Goal: Communication & Community: Answer question/provide support

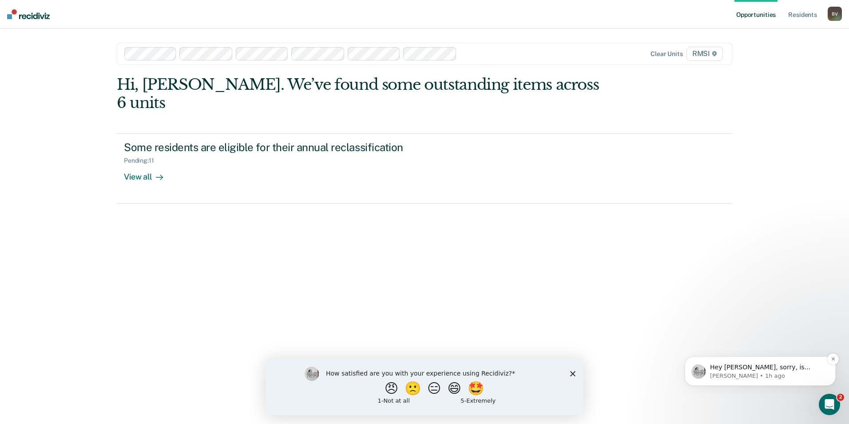
click at [764, 367] on p "Hey [PERSON_NAME], sorry, is [PERSON_NAME] showing up for something he shouldn'…" at bounding box center [767, 367] width 115 height 9
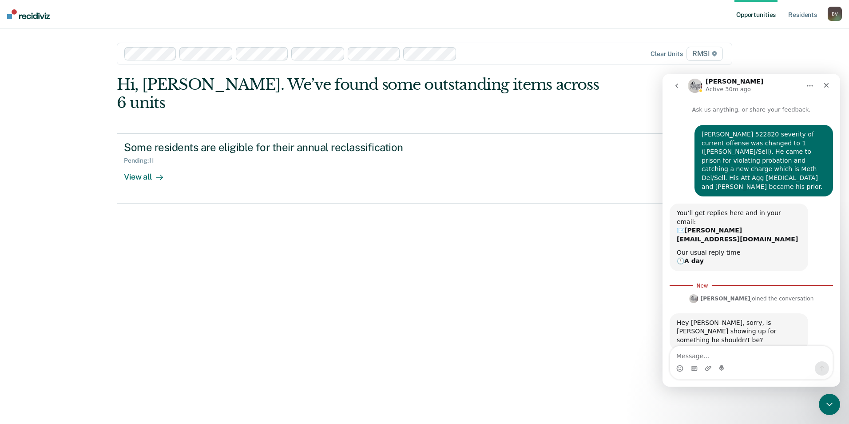
scroll to position [1, 0]
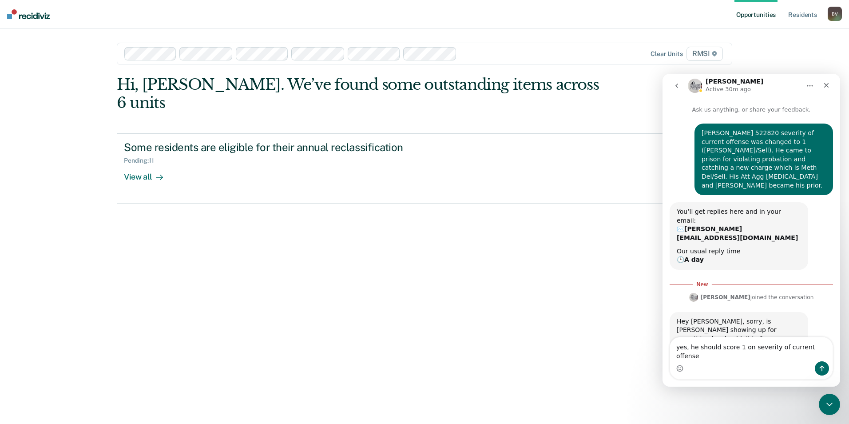
type textarea "yes, he should score 1 on severity of current offense"
click at [821, 366] on icon "Send a message…" at bounding box center [822, 368] width 7 height 7
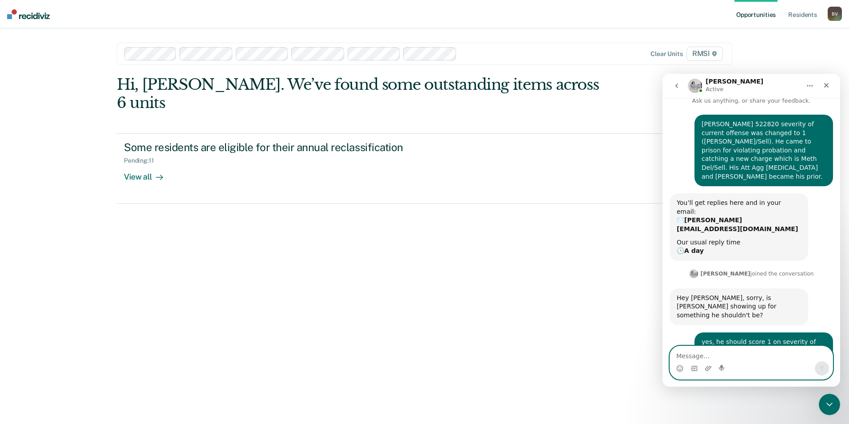
scroll to position [0, 0]
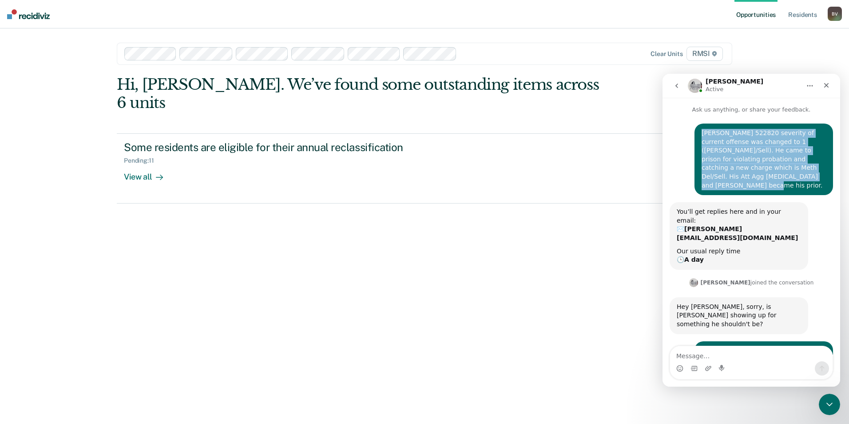
drag, startPoint x: 698, startPoint y: 134, endPoint x: 765, endPoint y: 179, distance: 80.7
click at [765, 179] on div "[PERSON_NAME] 522820 severity of current offense was changed to 1 ([PERSON_NAME…" at bounding box center [764, 159] width 124 height 61
drag, startPoint x: 765, startPoint y: 179, endPoint x: 749, endPoint y: 153, distance: 30.3
copy div "[PERSON_NAME] 522820 severity of current offense was changed to 1 ([PERSON_NAME…"
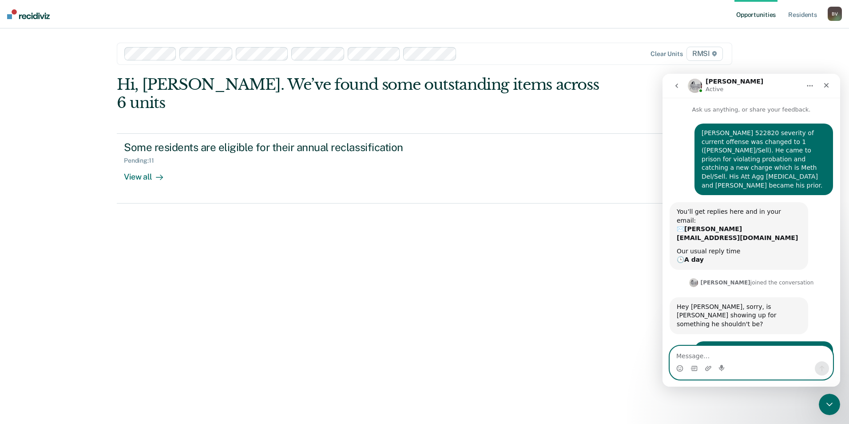
click at [680, 353] on textarea "Message…" at bounding box center [751, 353] width 163 height 15
paste textarea "[PERSON_NAME] 522820 severity of current offense was changed to 1 ([PERSON_NAME…"
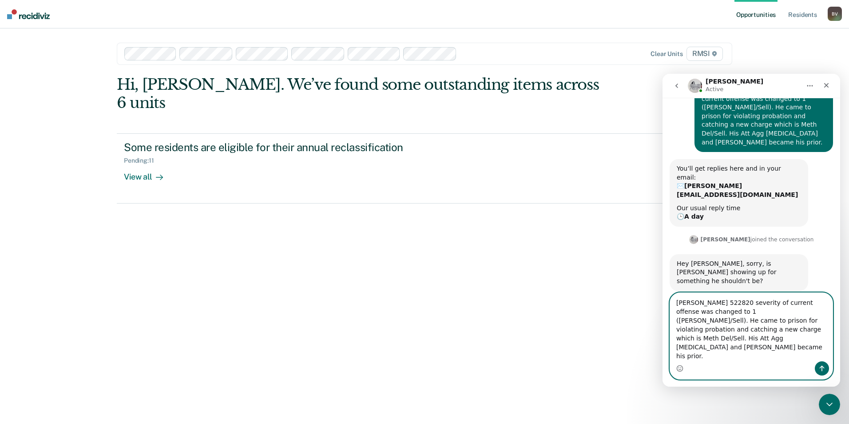
scroll to position [79, 0]
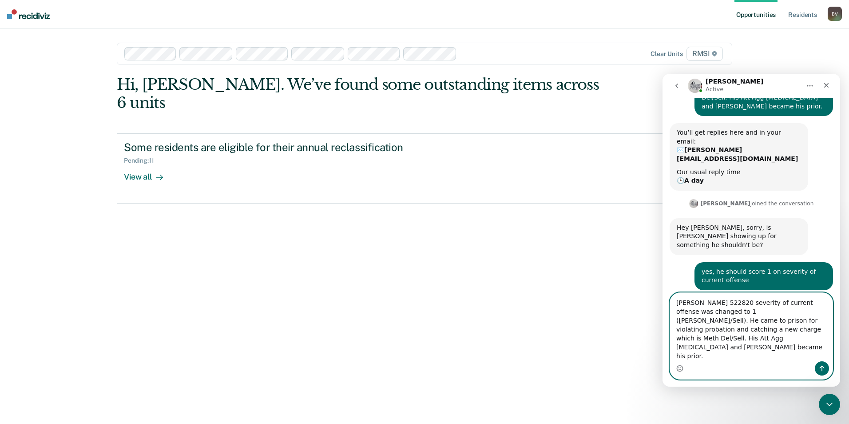
type textarea "[PERSON_NAME] 522820 severity of current offense was changed to 1 ([PERSON_NAME…"
click at [818, 368] on button "Send a message…" at bounding box center [822, 368] width 14 height 14
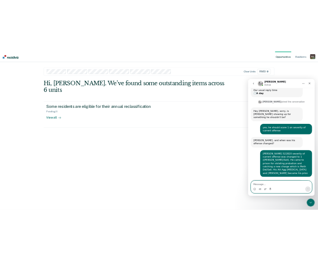
scroll to position [148, 0]
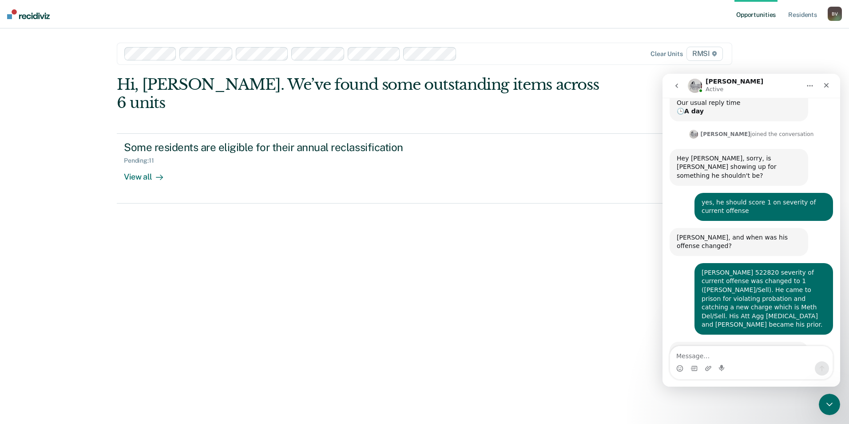
click at [319, 410] on div "Opportunities Resident s [PERSON_NAME] B V Profile How it works Log Out Clear u…" at bounding box center [424, 212] width 849 height 424
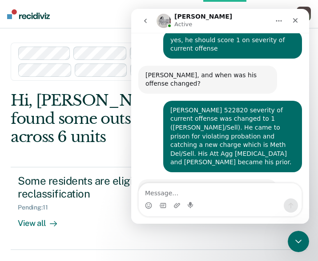
scroll to position [246, 0]
